Goal: Participate in discussion

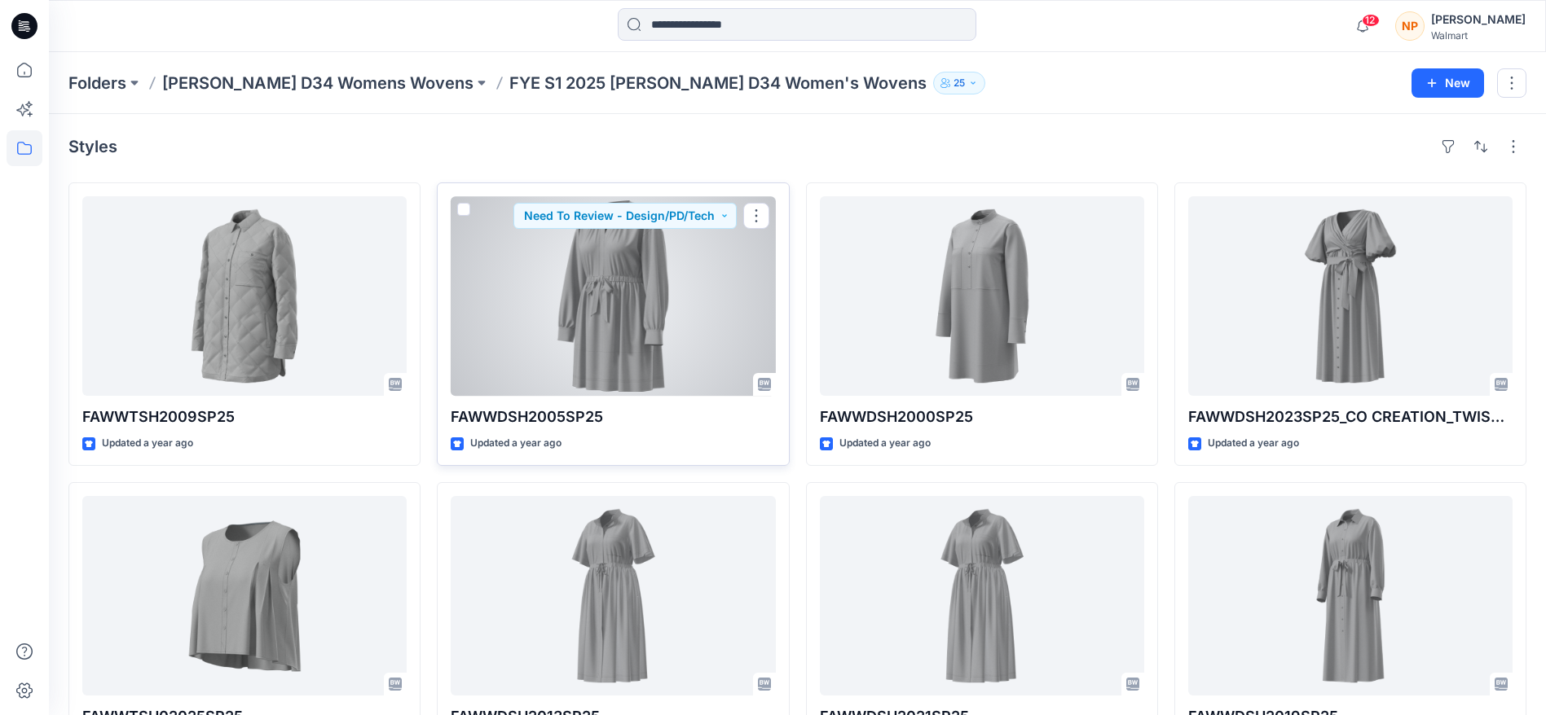
click at [644, 253] on div at bounding box center [613, 296] width 324 height 200
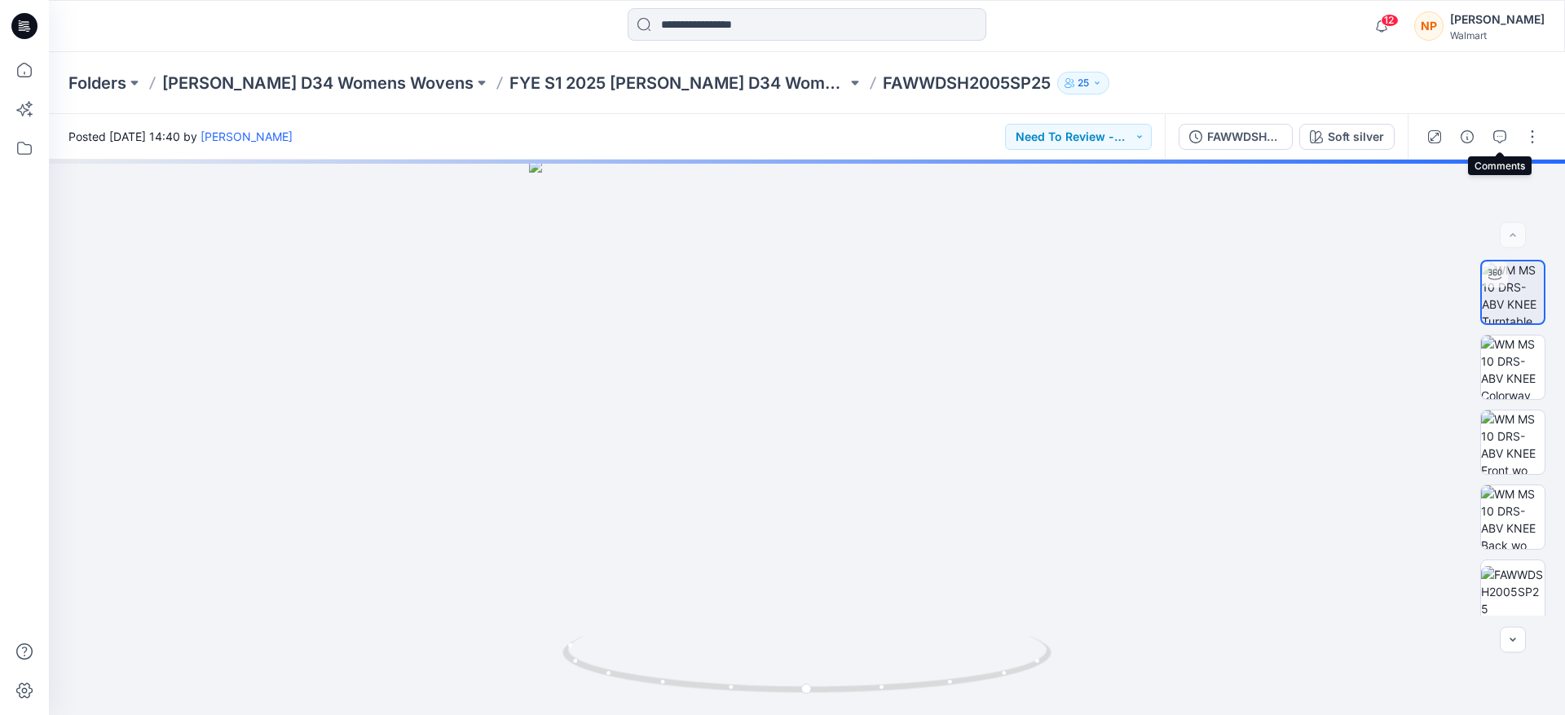
click at [1503, 135] on icon "button" at bounding box center [1499, 136] width 13 height 13
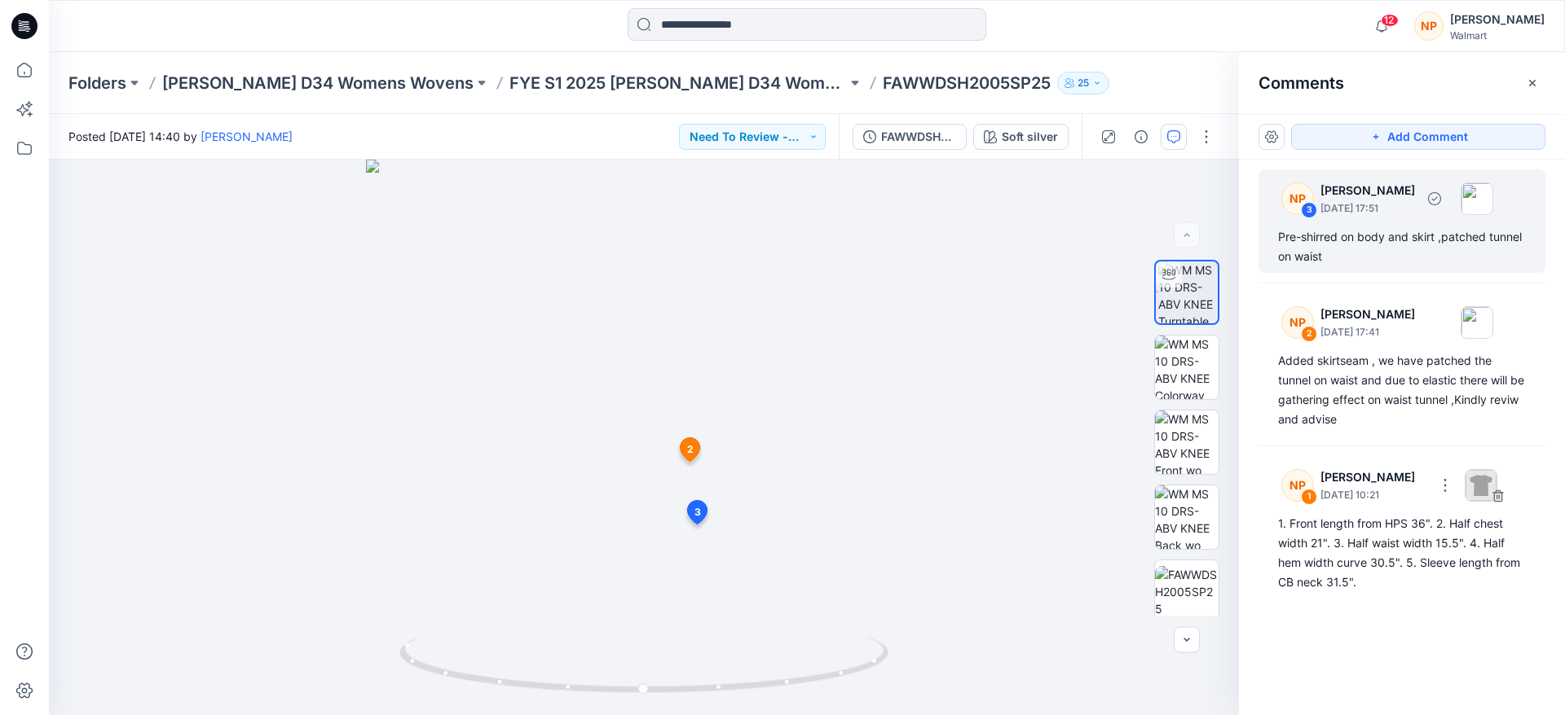
click at [1376, 229] on div "Pre-shirred on body and skirt ,patched tunnel on waist" at bounding box center [1402, 246] width 248 height 39
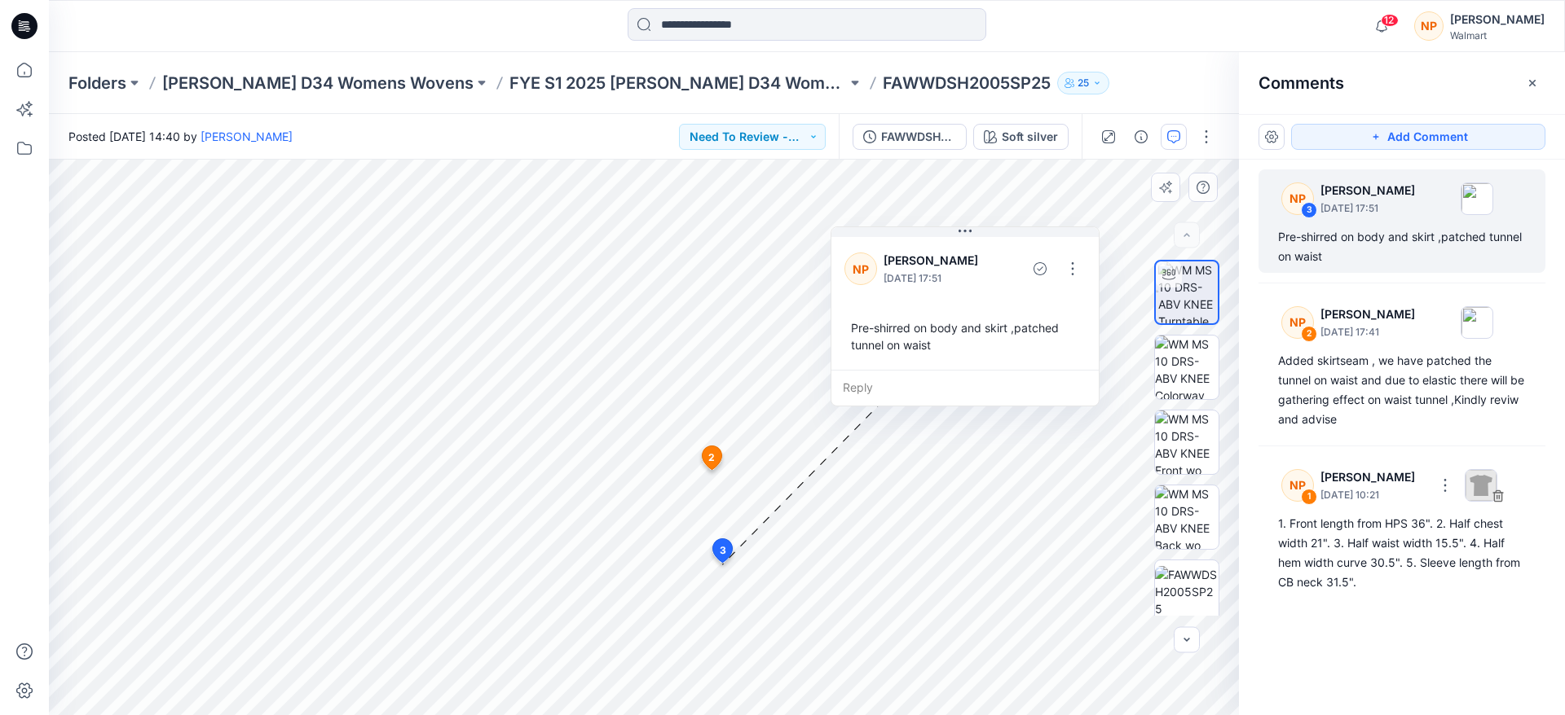
drag, startPoint x: 843, startPoint y: 428, endPoint x: 977, endPoint y: 304, distance: 182.2
click at [977, 304] on div "NP [PERSON_NAME] [DATE] 17:51 Pre-shirred on body and skirt ,patched tunnel on …" at bounding box center [964, 302] width 267 height 136
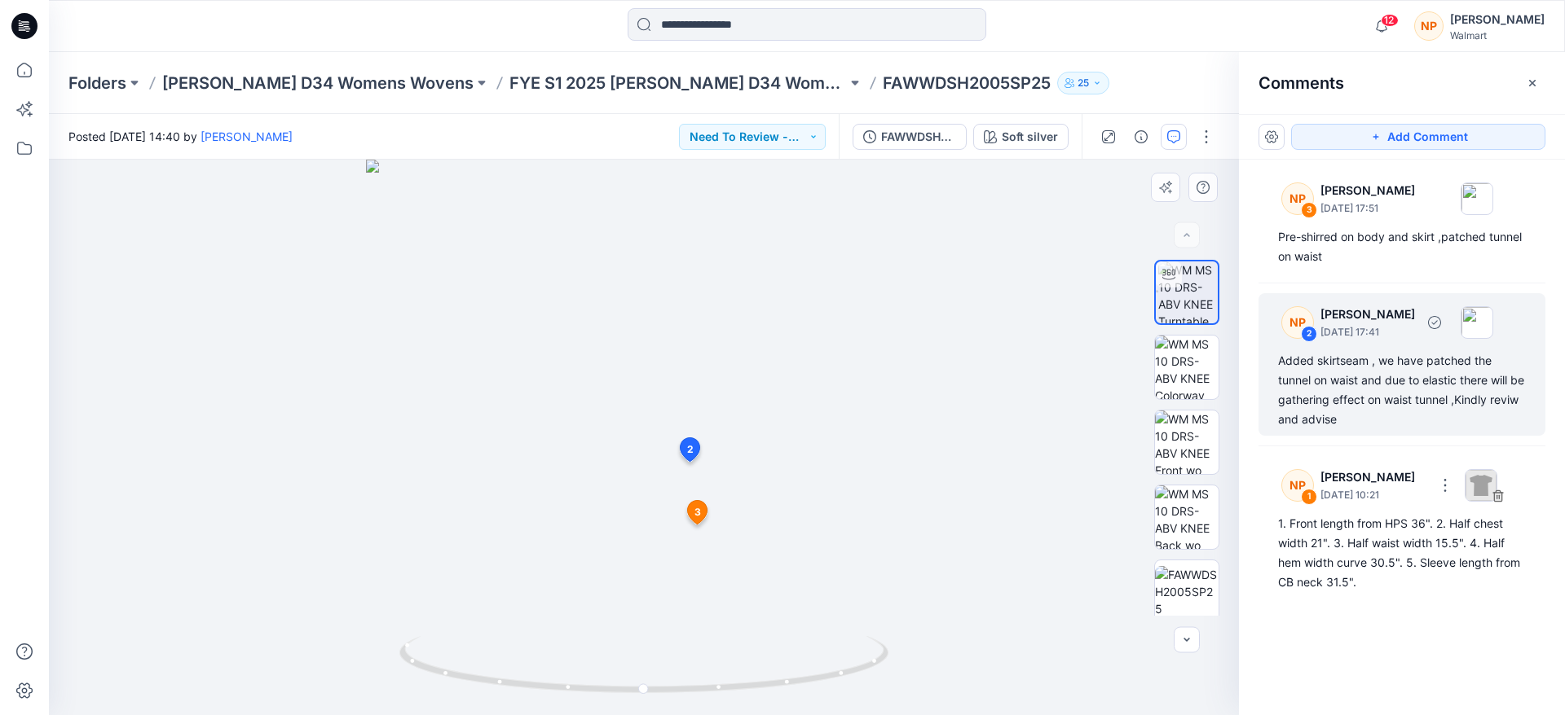
click at [1353, 356] on div "Added skirtseam , we have patched the tunnel on waist and due to elastic there …" at bounding box center [1402, 390] width 248 height 78
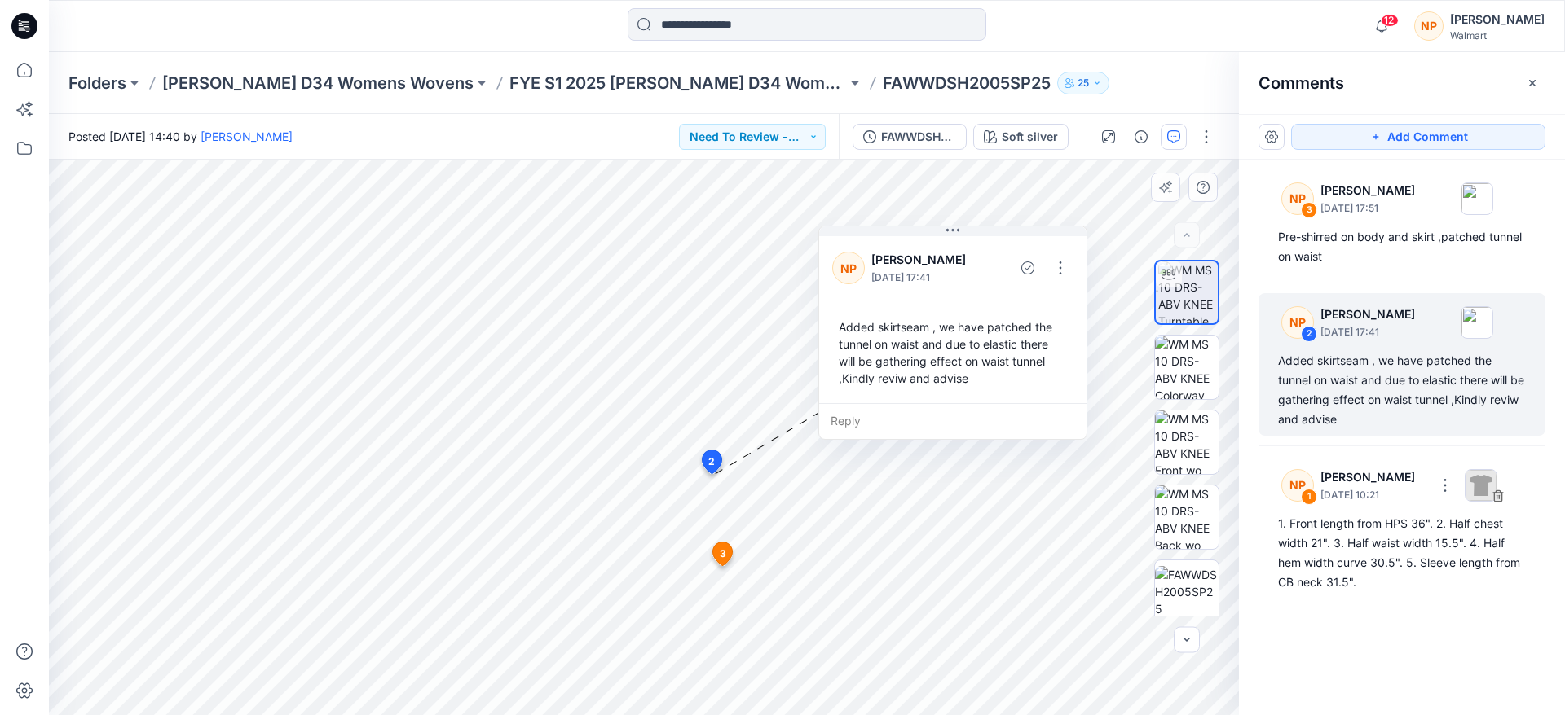
drag, startPoint x: 779, startPoint y: 559, endPoint x: 911, endPoint y: 302, distance: 288.6
click at [911, 302] on div "NP [PERSON_NAME] [DATE] 17:41 Added skirtseam , we have patched the tunnel on w…" at bounding box center [952, 318] width 267 height 170
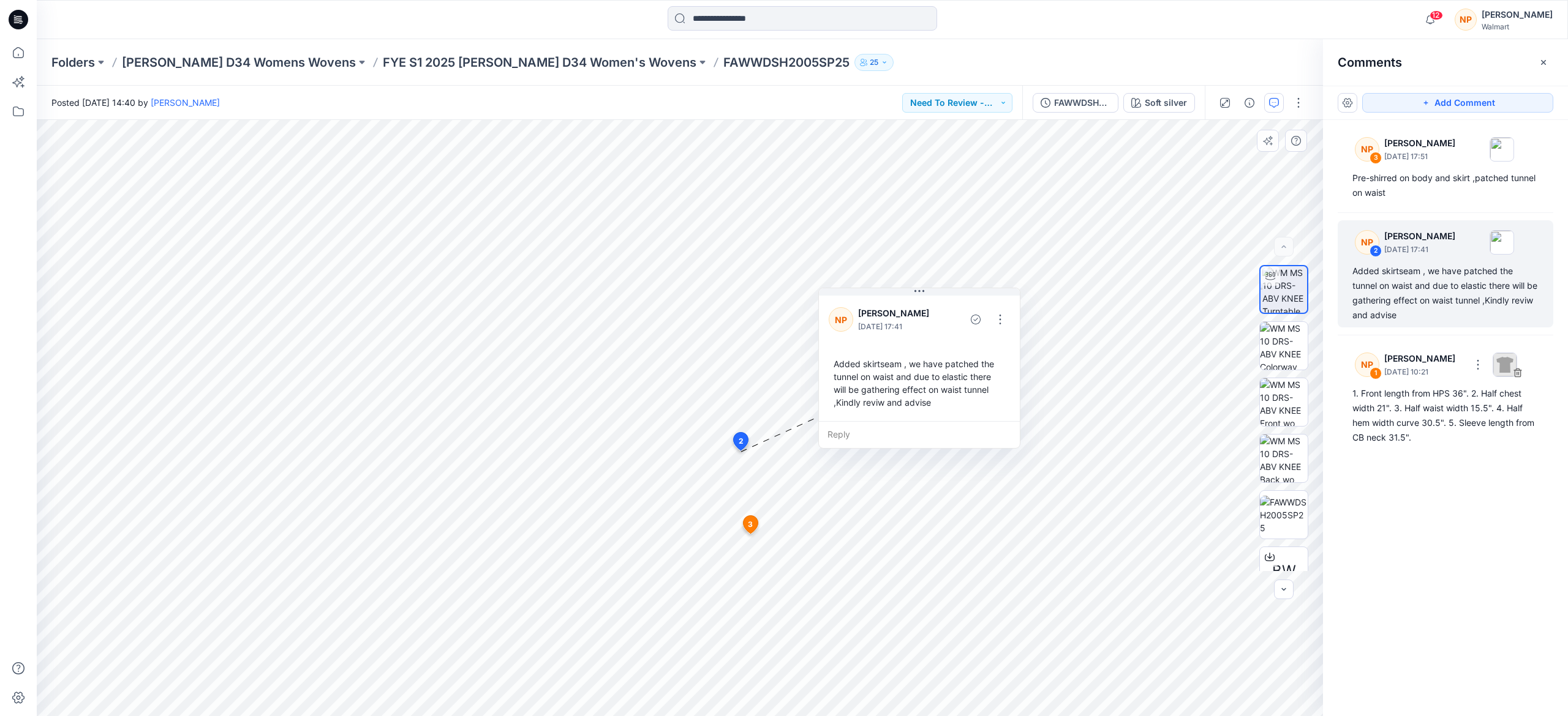
drag, startPoint x: 835, startPoint y: 500, endPoint x: 926, endPoint y: 328, distance: 194.6
click at [926, 328] on p "[DATE] 17:41" at bounding box center [899, 327] width 81 height 12
drag, startPoint x: 1018, startPoint y: 445, endPoint x: 1034, endPoint y: 455, distance: 18.9
click at [1034, 457] on div "Reply" at bounding box center [939, 452] width 201 height 27
